Goal: Task Accomplishment & Management: Complete application form

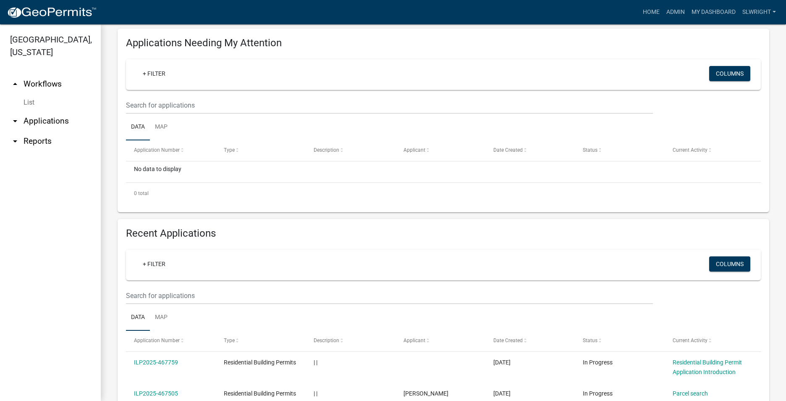
scroll to position [168, 0]
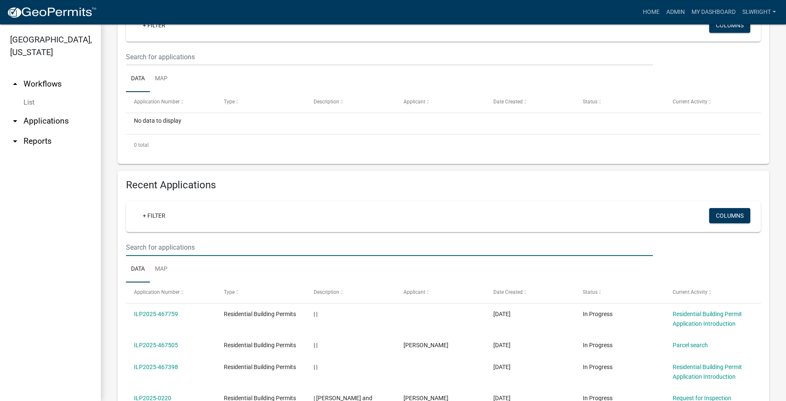
click at [145, 247] on input "text" at bounding box center [389, 247] width 527 height 17
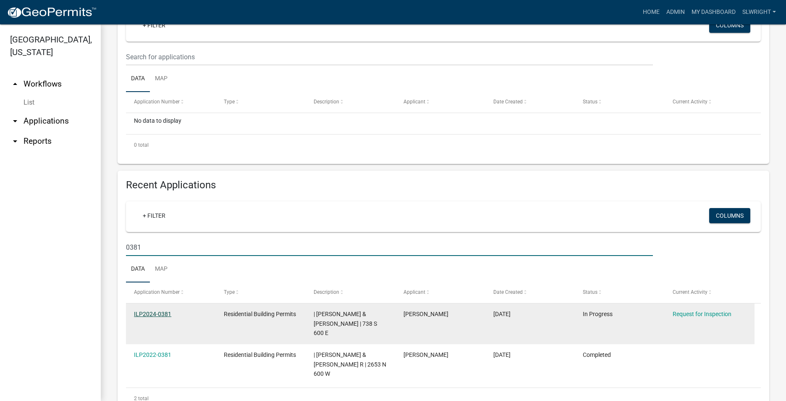
type input "0381"
click at [155, 314] on link "ILP2024-0381" at bounding box center [152, 313] width 37 height 7
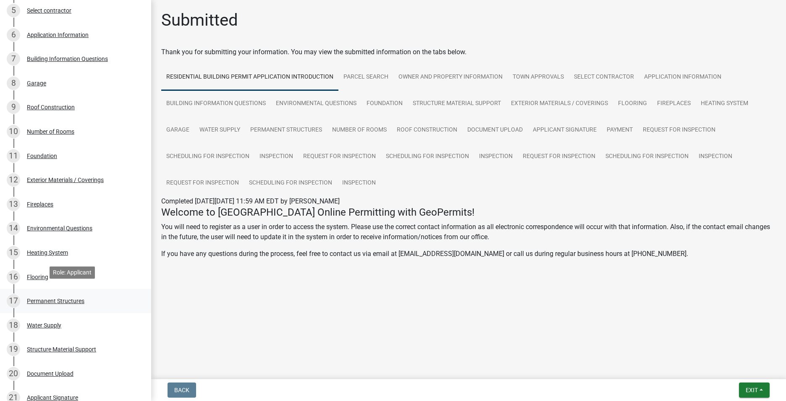
scroll to position [294, 0]
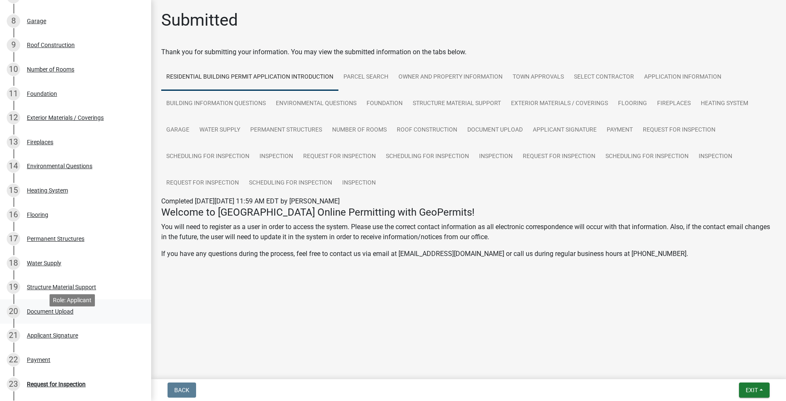
click at [58, 314] on div "Document Upload" at bounding box center [50, 311] width 47 height 6
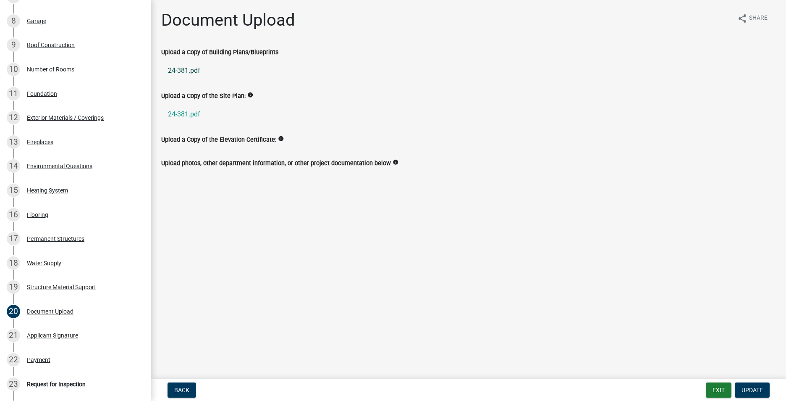
click at [179, 67] on link "24-381.pdf" at bounding box center [468, 70] width 615 height 20
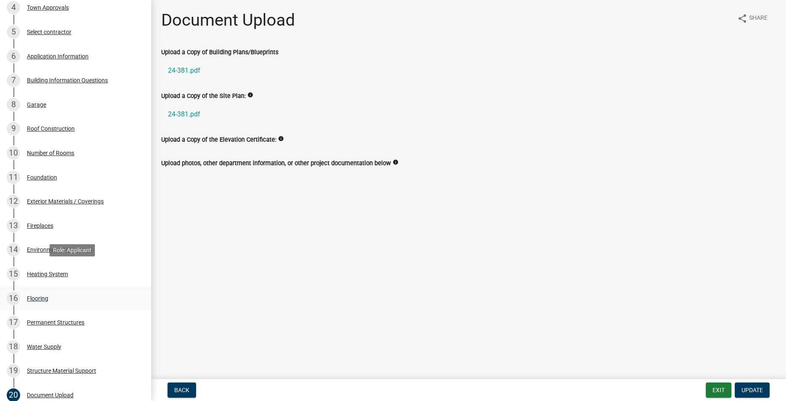
scroll to position [84, 0]
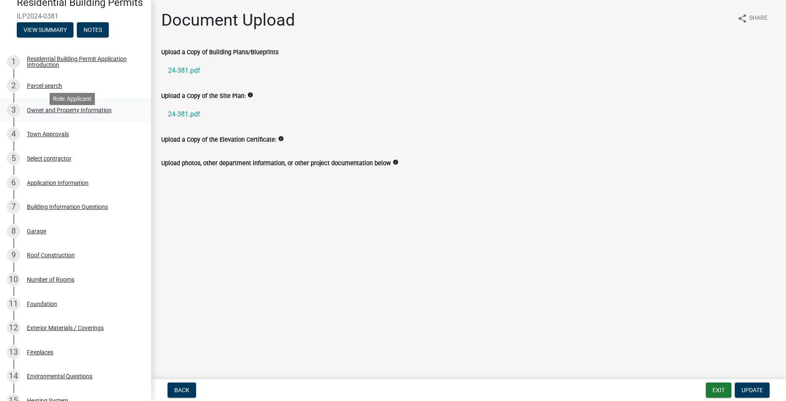
click at [58, 113] on div "Owner and Property Information" at bounding box center [69, 110] width 85 height 6
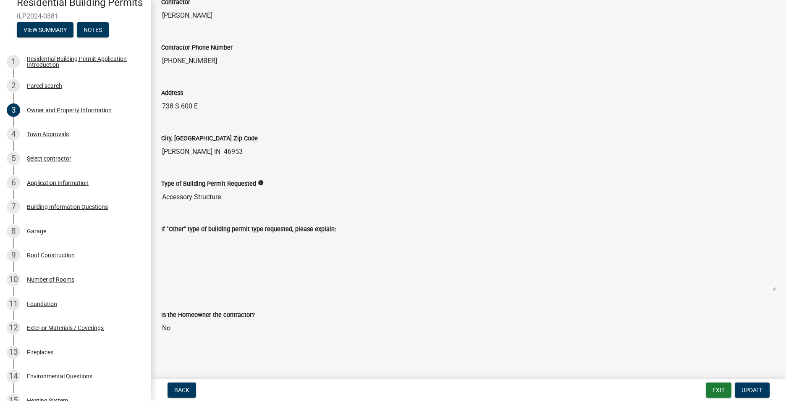
scroll to position [873, 0]
click at [56, 210] on div "Building Information Questions" at bounding box center [67, 207] width 81 height 6
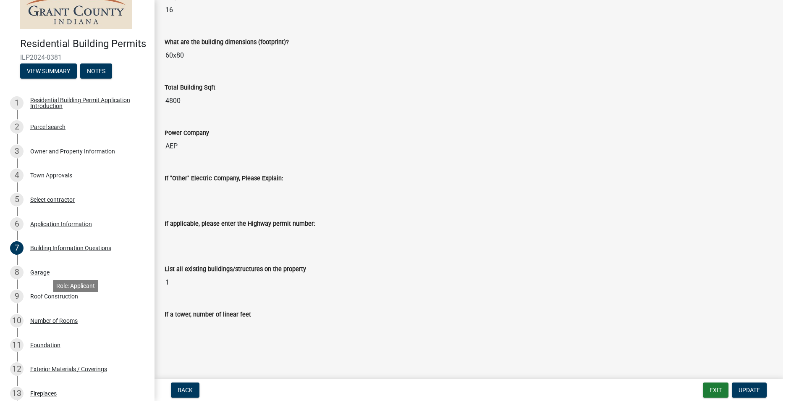
scroll to position [42, 0]
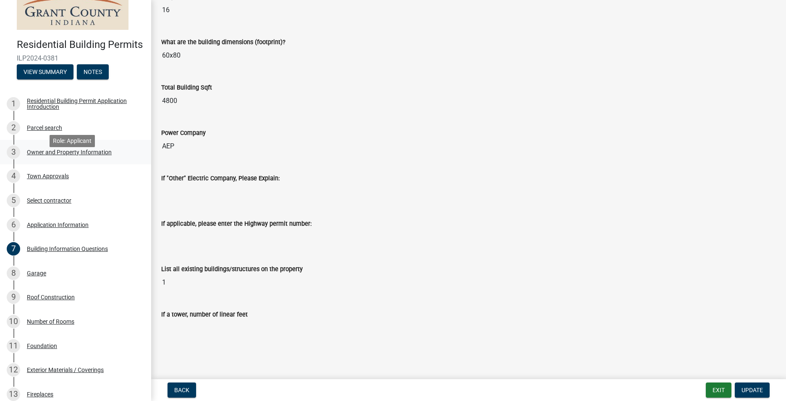
click at [45, 155] on div "Owner and Property Information" at bounding box center [69, 152] width 85 height 6
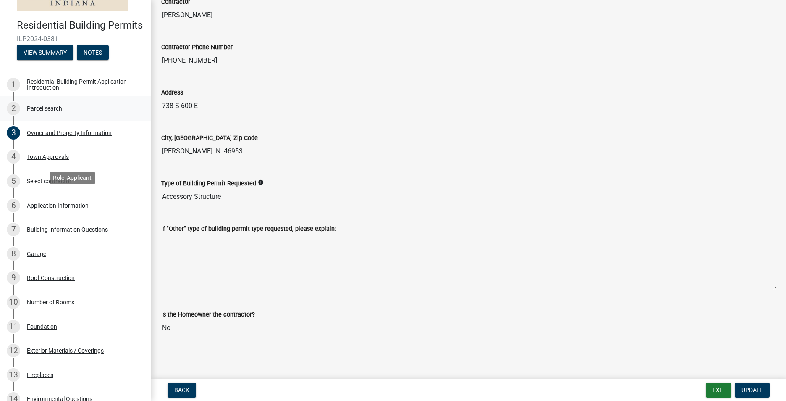
scroll to position [0, 0]
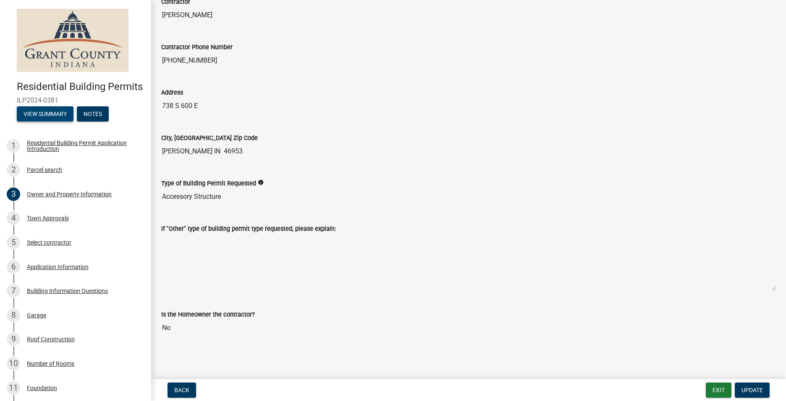
click at [53, 121] on button "View Summary" at bounding box center [45, 113] width 57 height 15
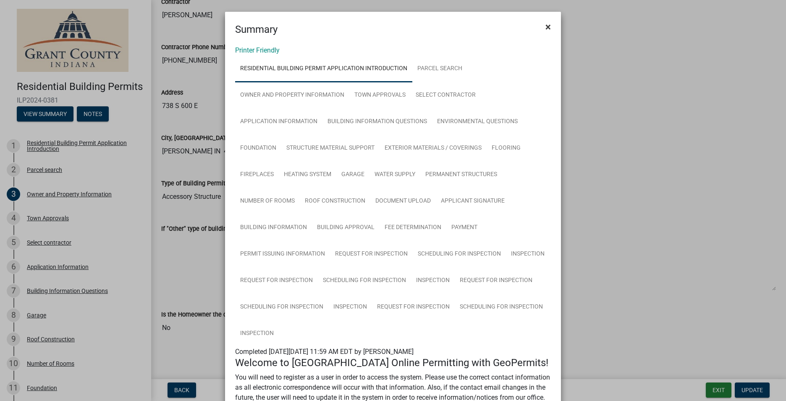
click at [546, 25] on span "×" at bounding box center [548, 27] width 5 height 12
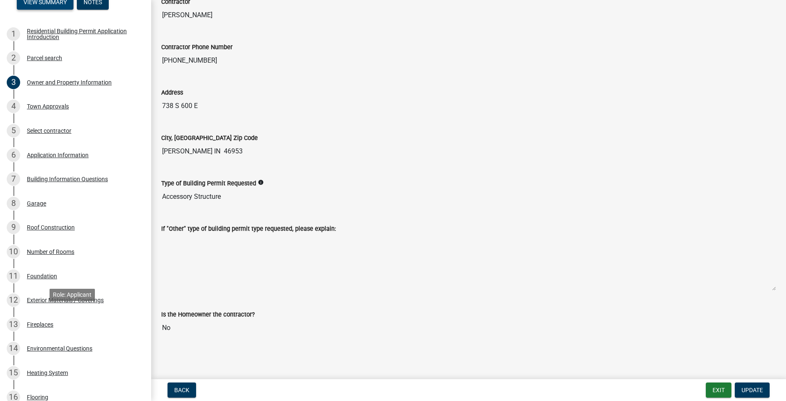
scroll to position [126, 0]
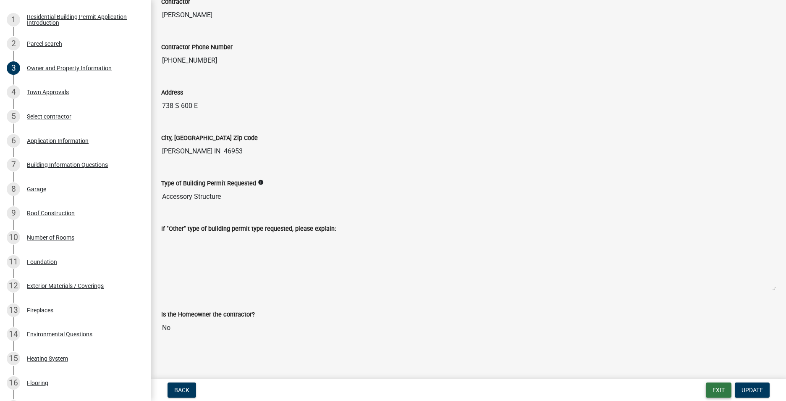
click at [719, 394] on button "Exit" at bounding box center [719, 389] width 26 height 15
